Goal: Transaction & Acquisition: Purchase product/service

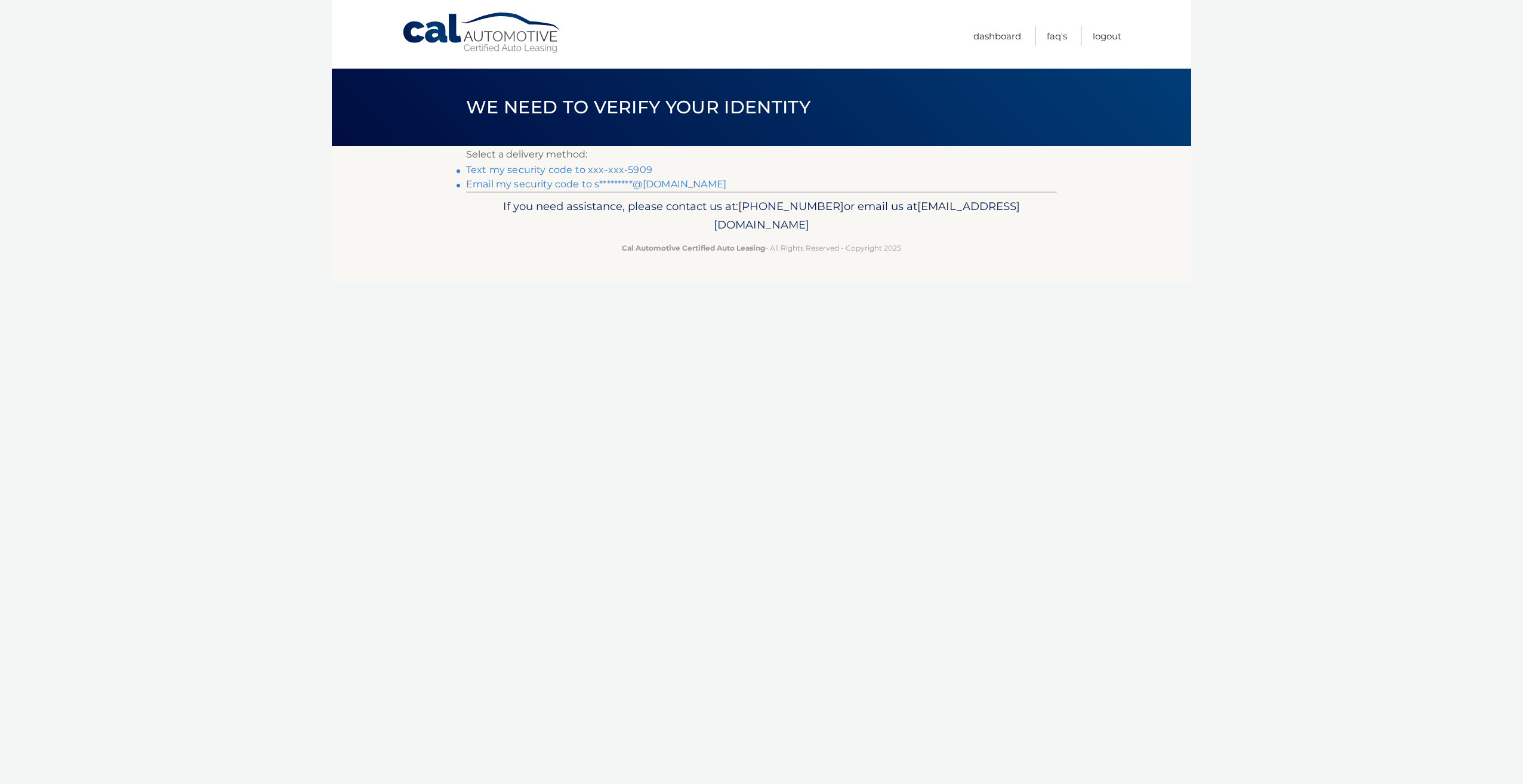
click at [535, 168] on link "Text my security code to xxx-xxx-5909" at bounding box center [559, 169] width 186 height 11
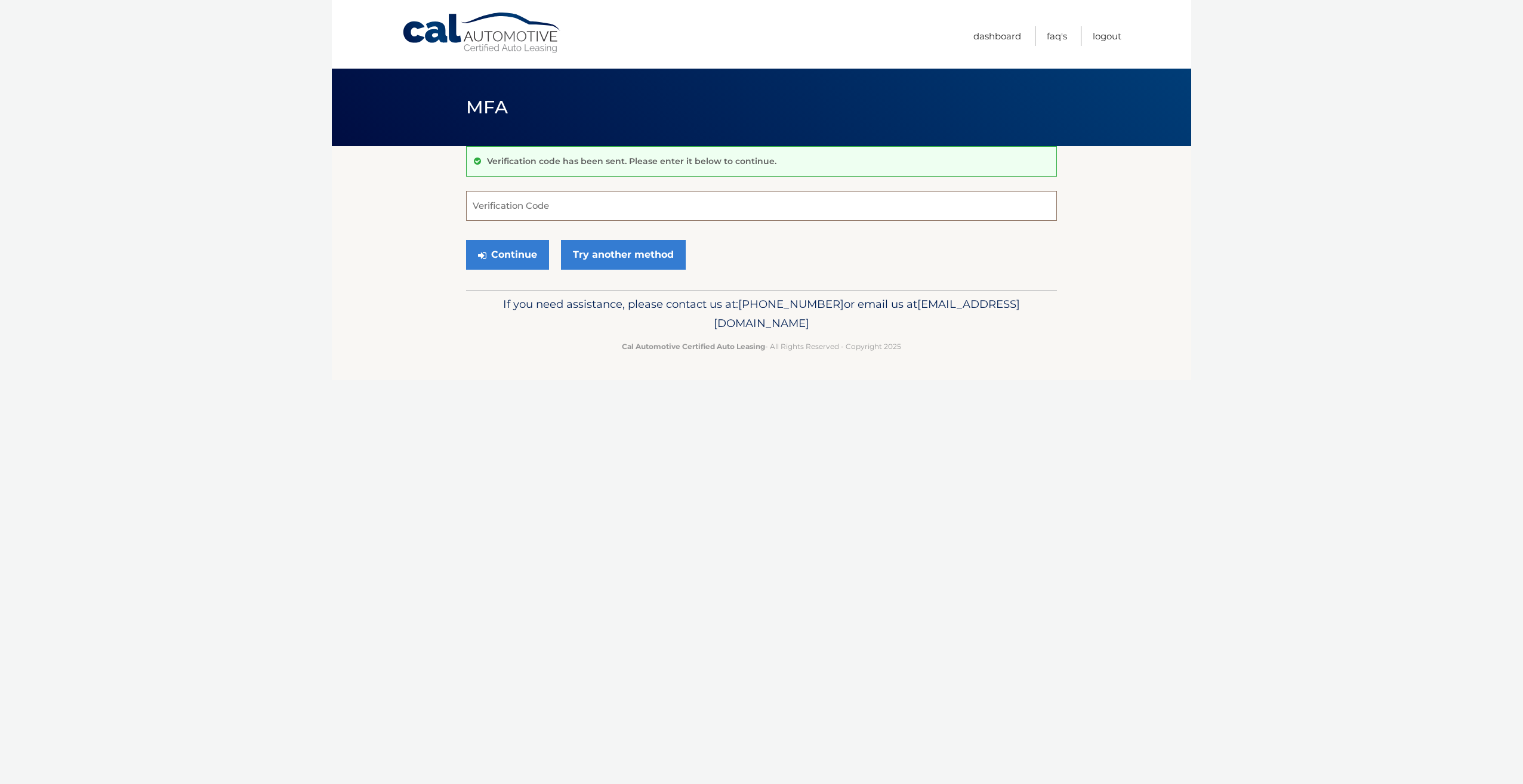
click at [589, 205] on input "Verification Code" at bounding box center [762, 205] width 591 height 30
type input "307807"
click at [466, 240] on button "Continue" at bounding box center [507, 254] width 83 height 30
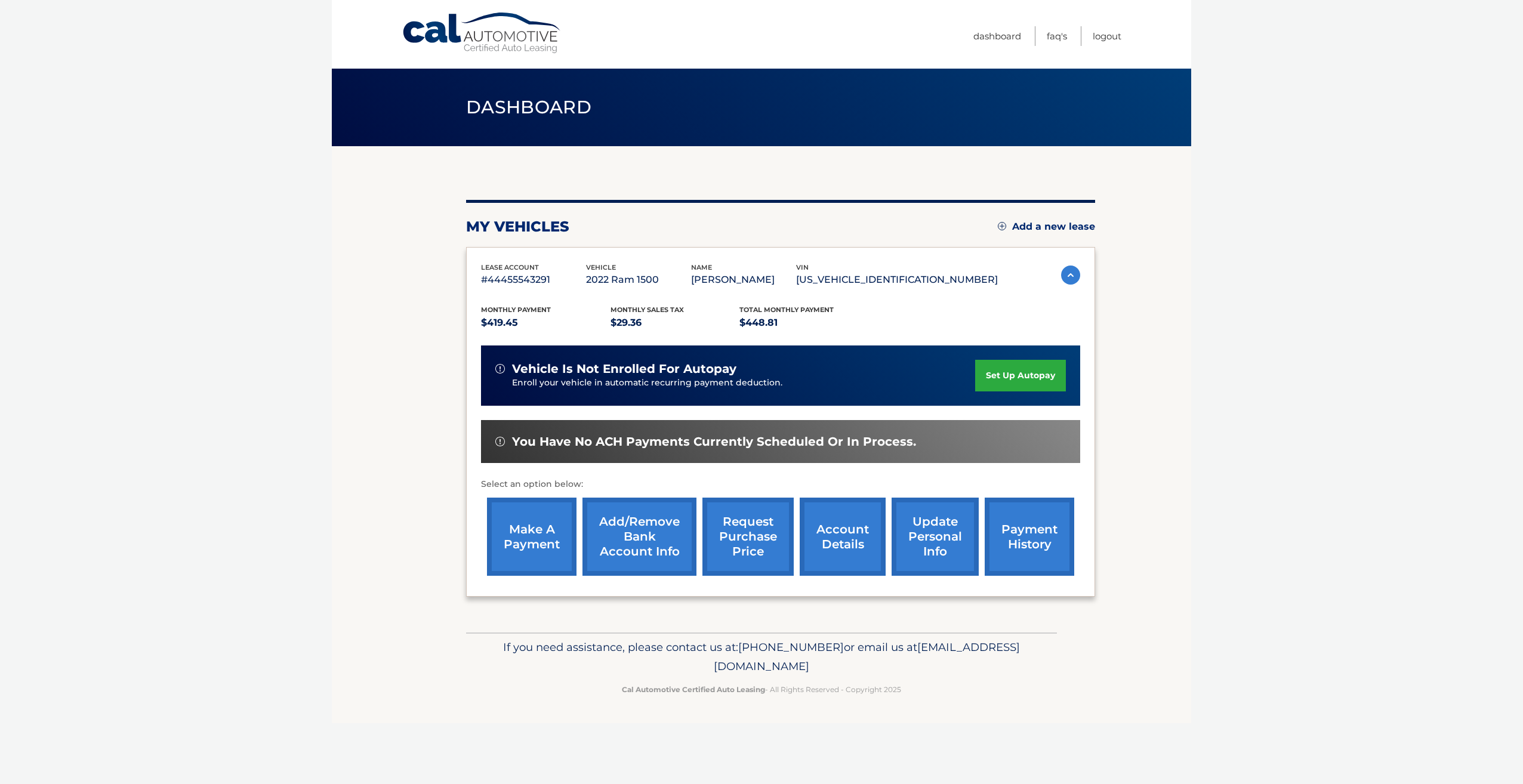
click at [1006, 372] on link "set up autopay" at bounding box center [1020, 376] width 90 height 32
click at [540, 544] on link "make a payment" at bounding box center [532, 537] width 90 height 78
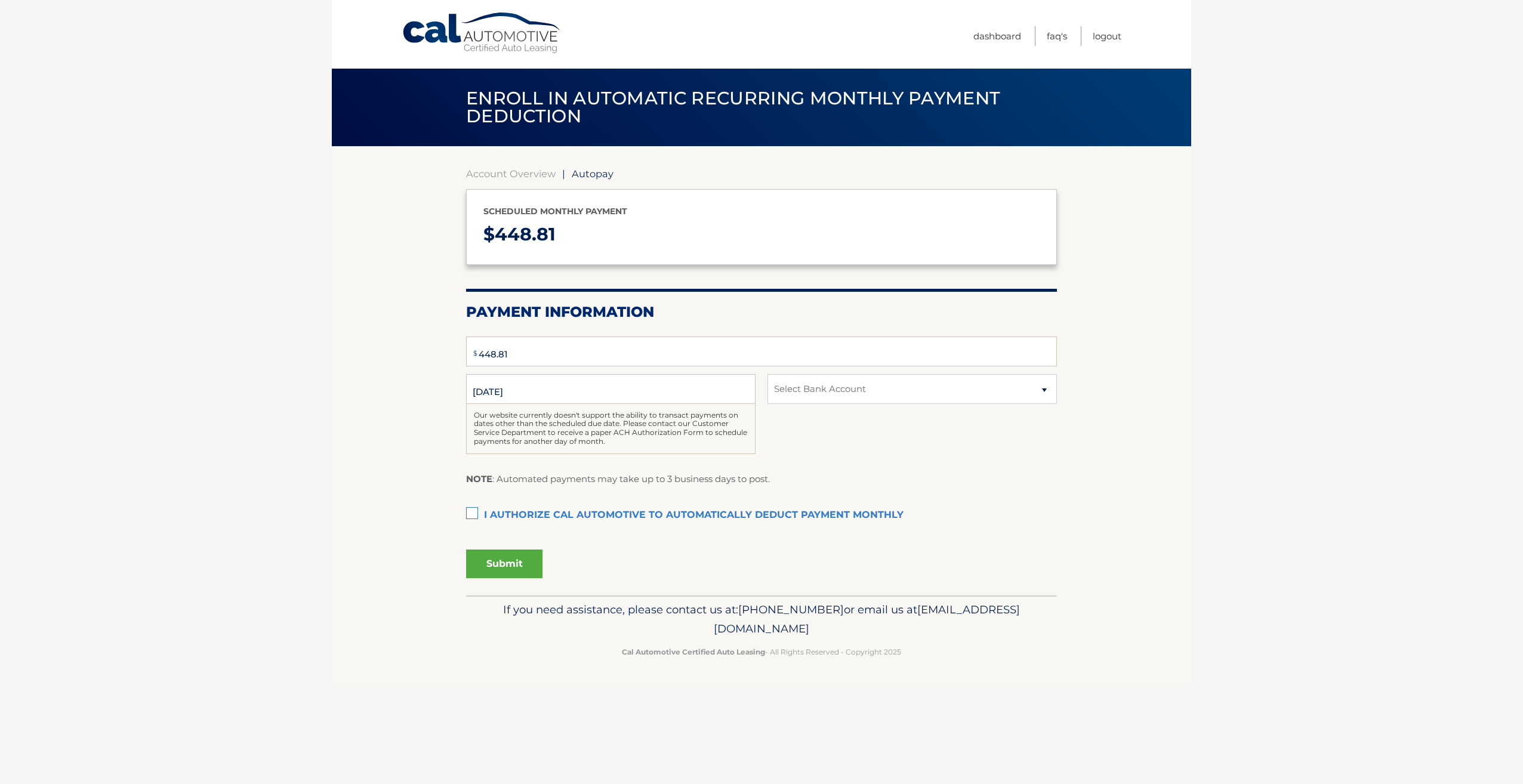
select select "MzFhOGI5MWUtNjk5MC00M2Q2LTg4N2EtMTM4MDVhY2NmY2I3"
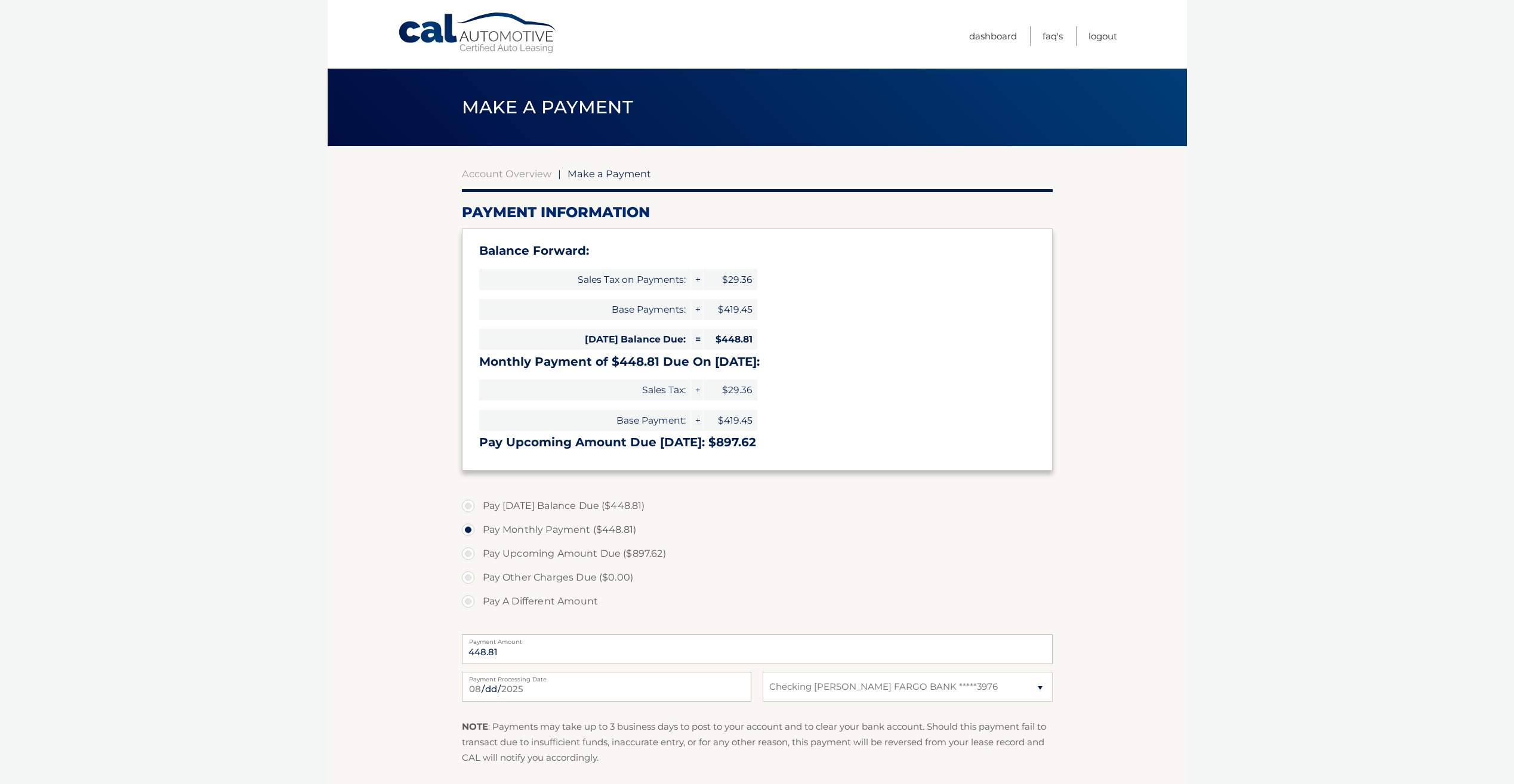
select select "MzFhOGI5MWUtNjk5MC00M2Q2LTg4N2EtMTM4MDVhY2NmY2I3"
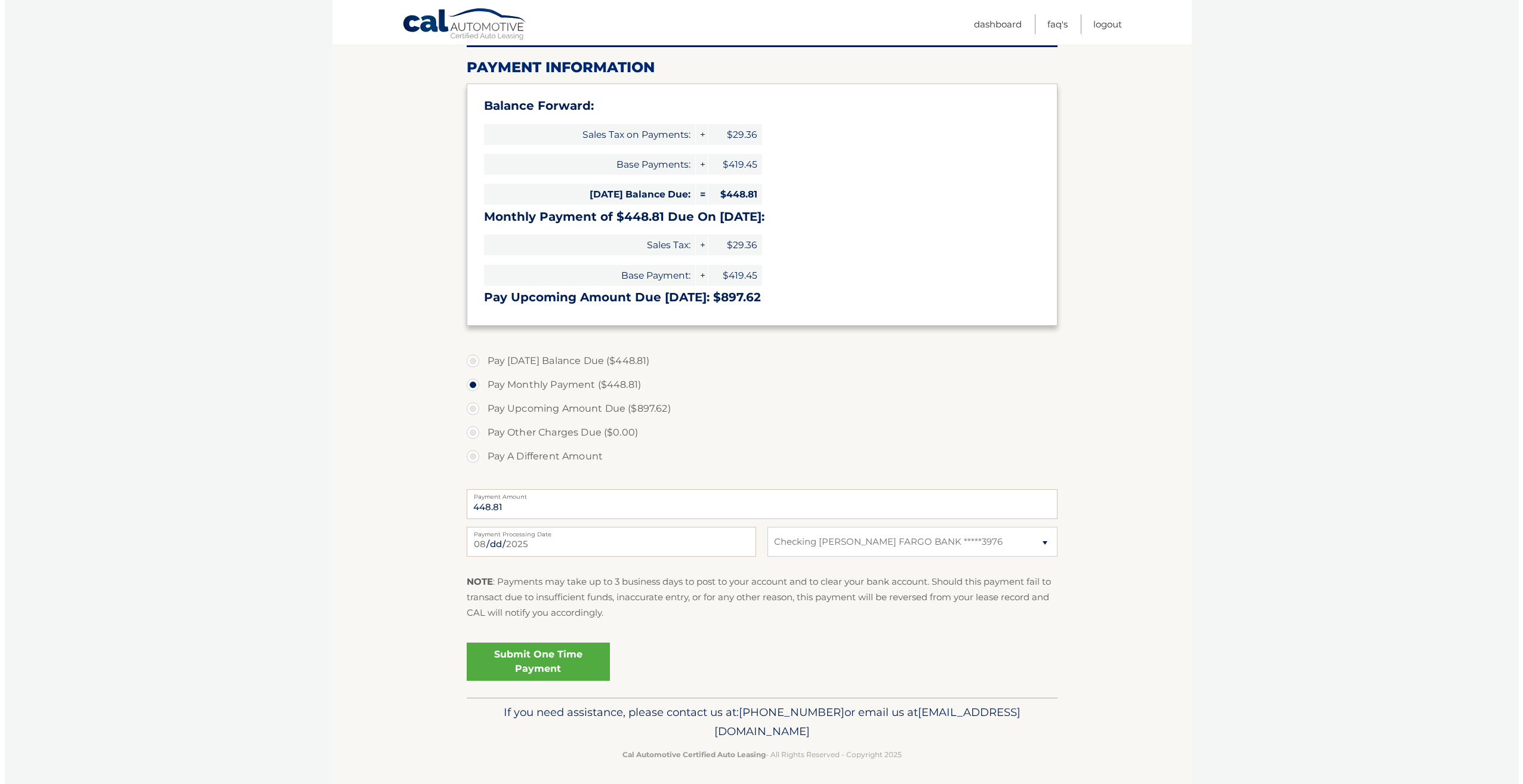
scroll to position [149, 0]
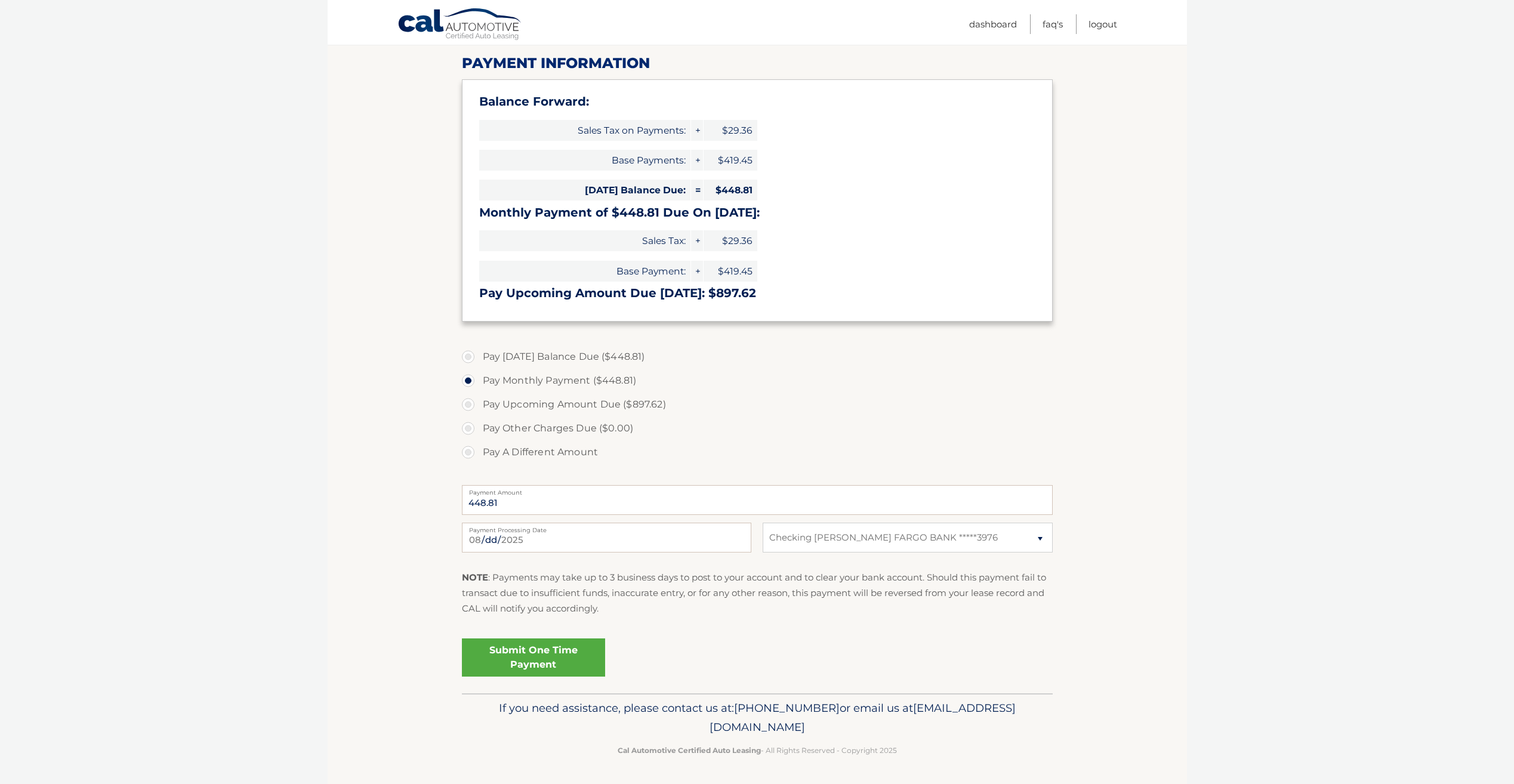
click at [557, 653] on link "Submit One Time Payment" at bounding box center [533, 657] width 143 height 38
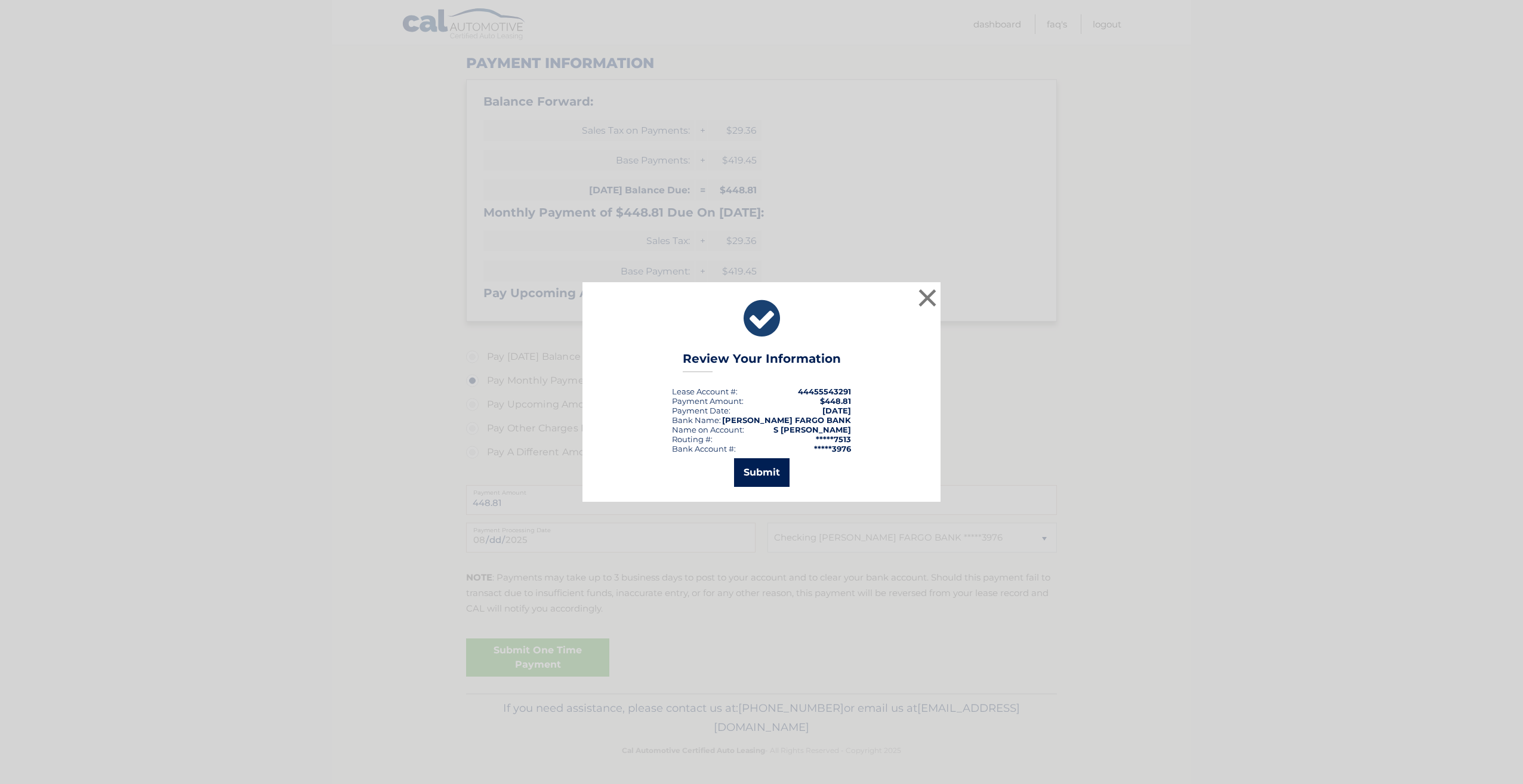
click at [758, 472] on button "Submit" at bounding box center [762, 472] width 56 height 28
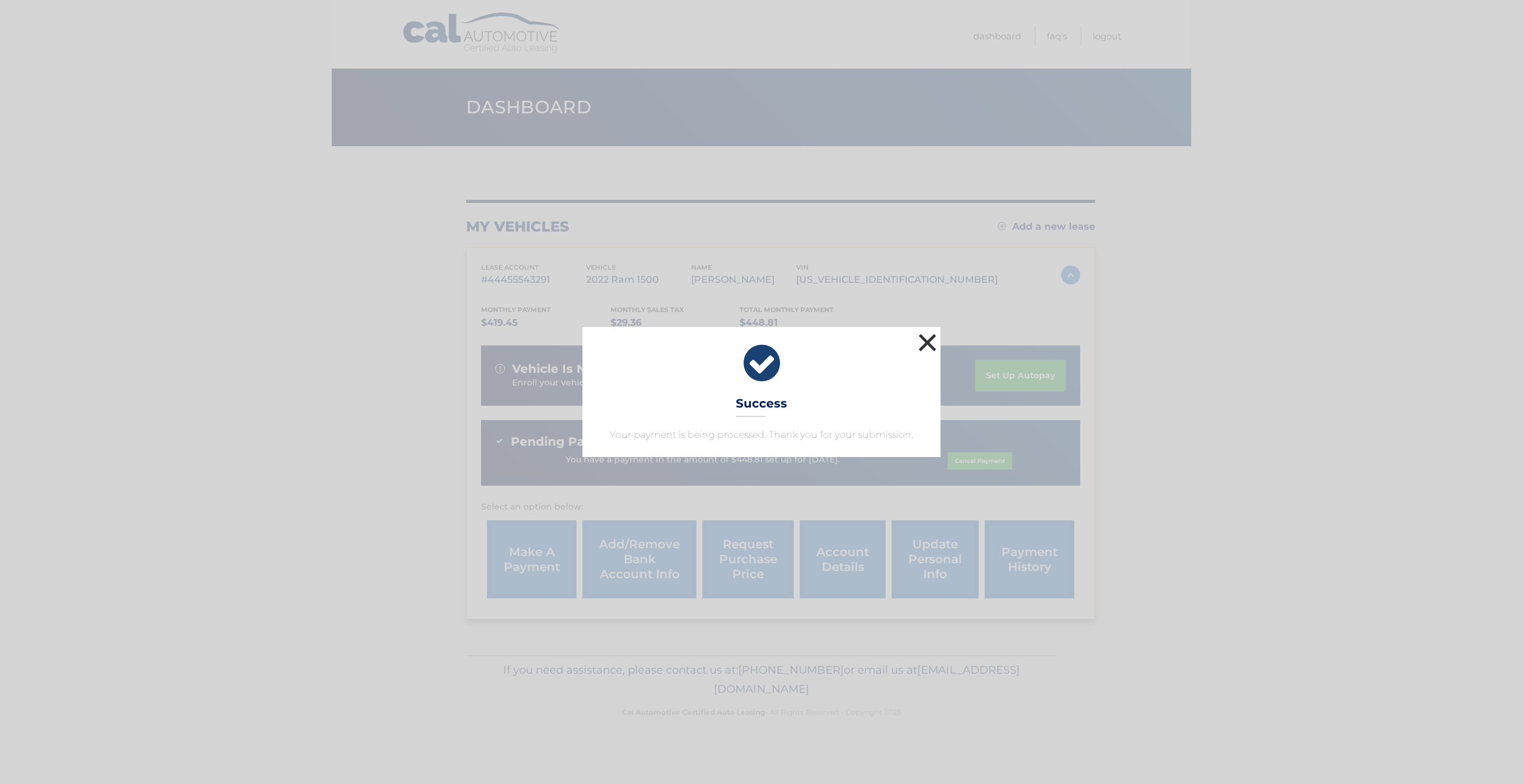
click at [923, 344] on button "×" at bounding box center [927, 343] width 24 height 24
